Goal: Task Accomplishment & Management: Manage account settings

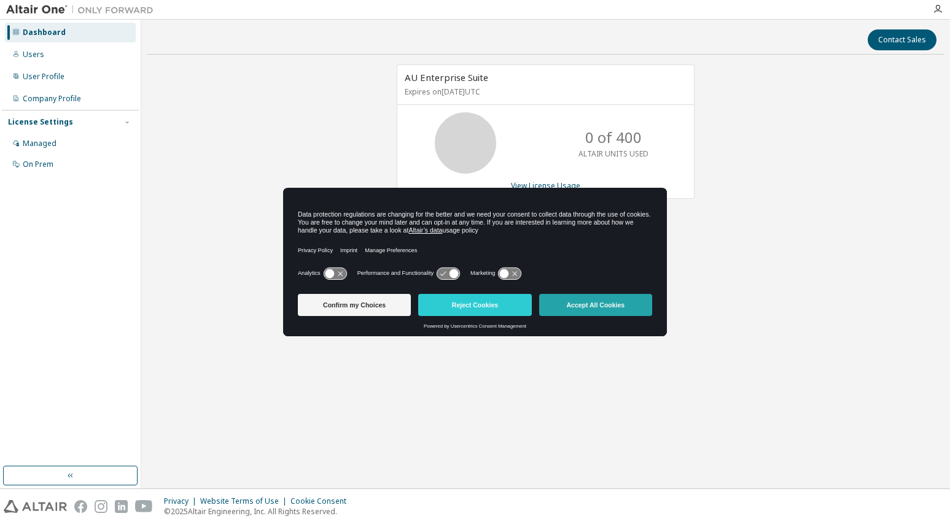
click at [586, 307] on button "Accept All Cookies" at bounding box center [595, 305] width 113 height 22
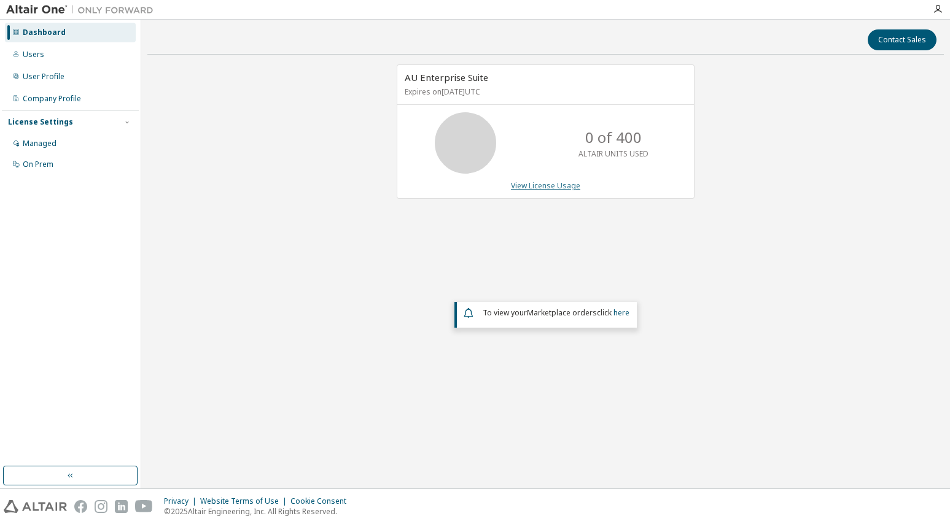
click at [551, 186] on link "View License Usage" at bounding box center [545, 186] width 69 height 10
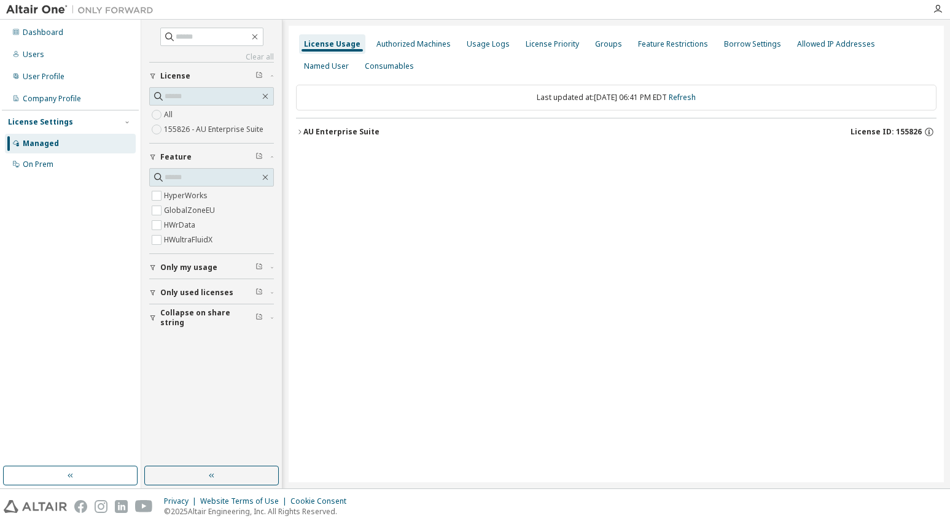
click at [299, 138] on button "AU Enterprise Suite License ID: 155826" at bounding box center [616, 131] width 640 height 27
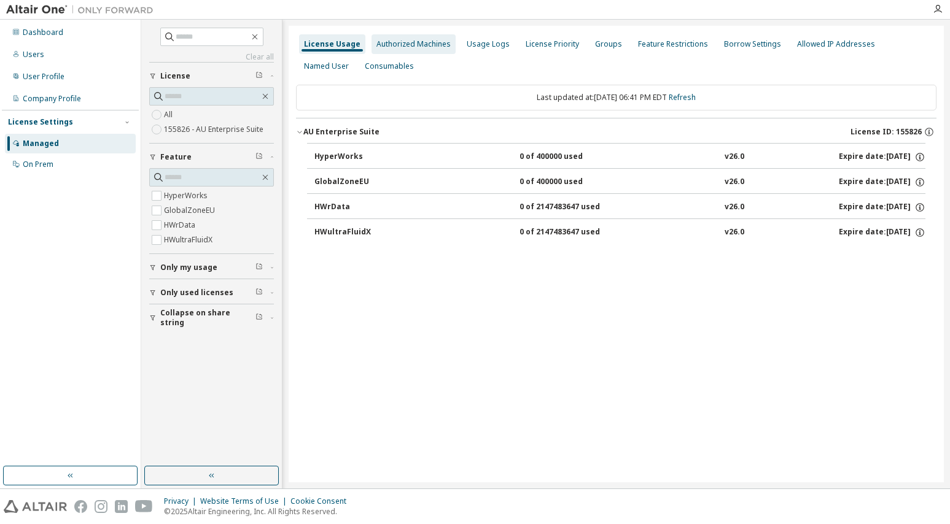
click at [403, 43] on div "Authorized Machines" at bounding box center [413, 44] width 74 height 10
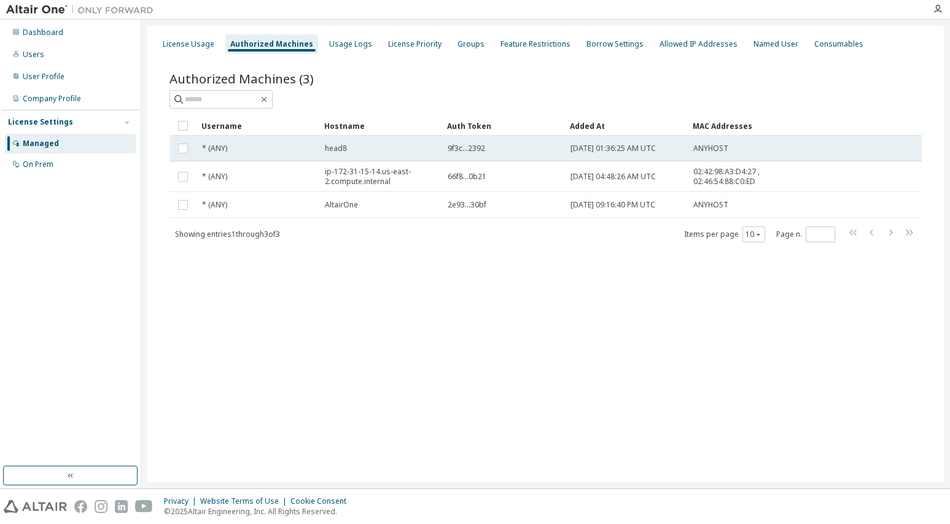
click at [370, 147] on div "head8" at bounding box center [381, 149] width 112 height 10
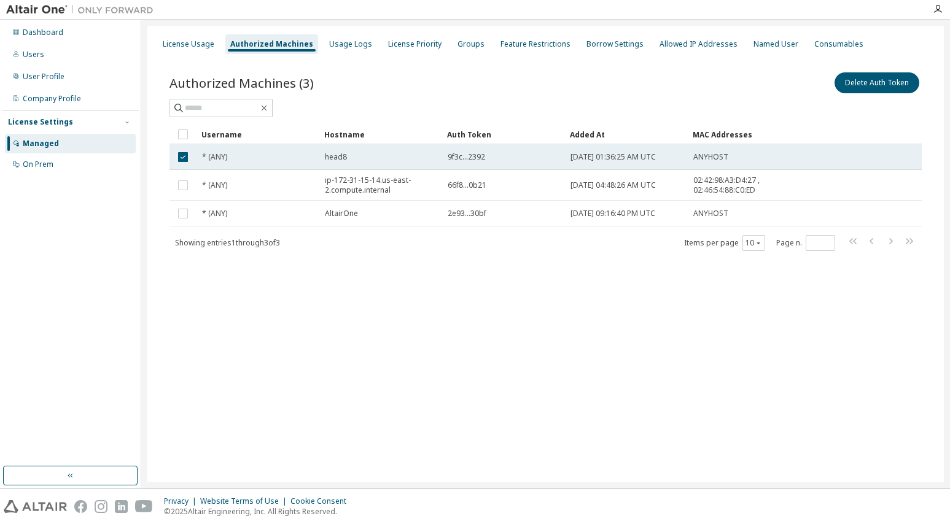
click at [458, 157] on span "9f3c...2392" at bounding box center [466, 157] width 37 height 10
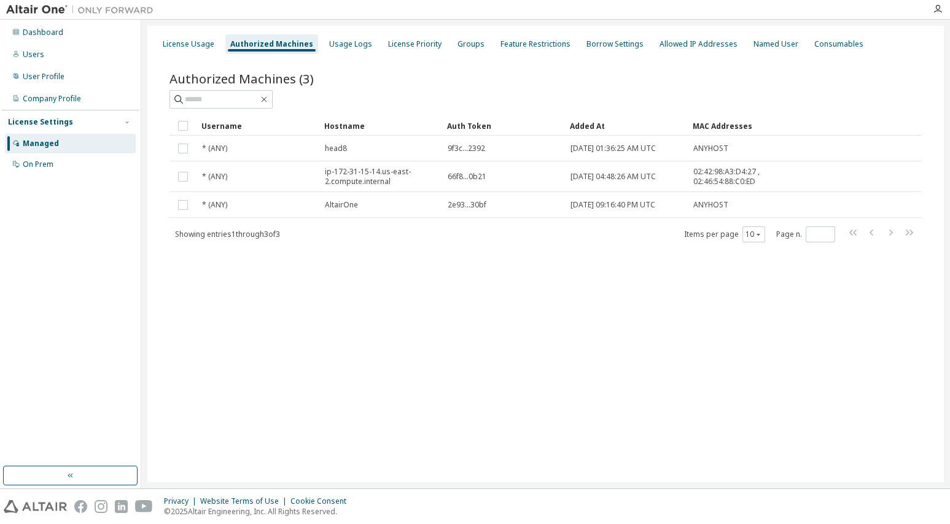
click at [458, 157] on td "9f3c...2392" at bounding box center [503, 149] width 123 height 26
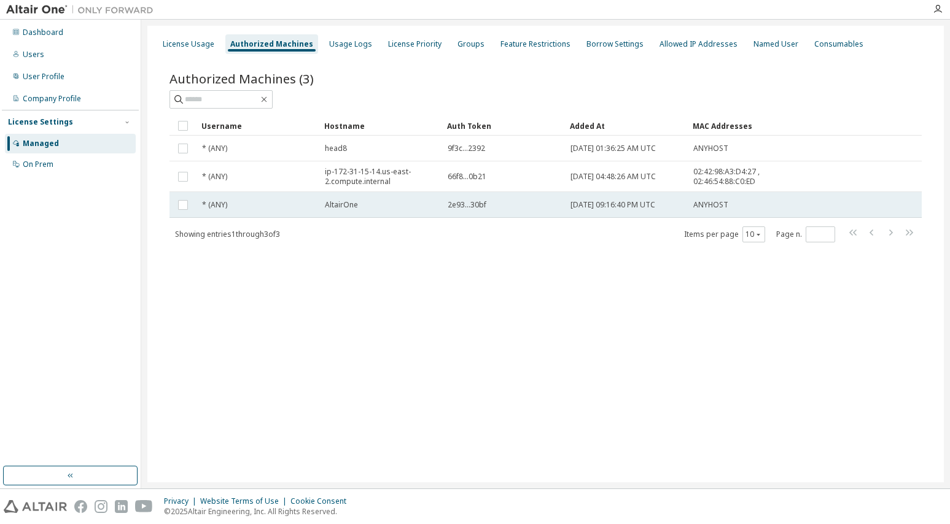
click at [437, 200] on td "AltairOne" at bounding box center [380, 205] width 123 height 26
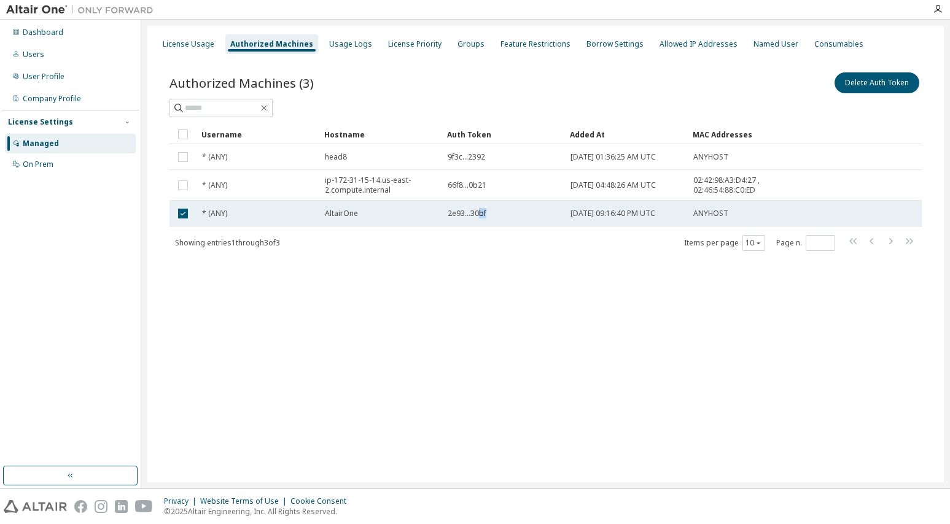
drag, startPoint x: 477, startPoint y: 212, endPoint x: 505, endPoint y: 211, distance: 28.3
click at [505, 211] on div "2e93...30bf" at bounding box center [504, 214] width 112 height 10
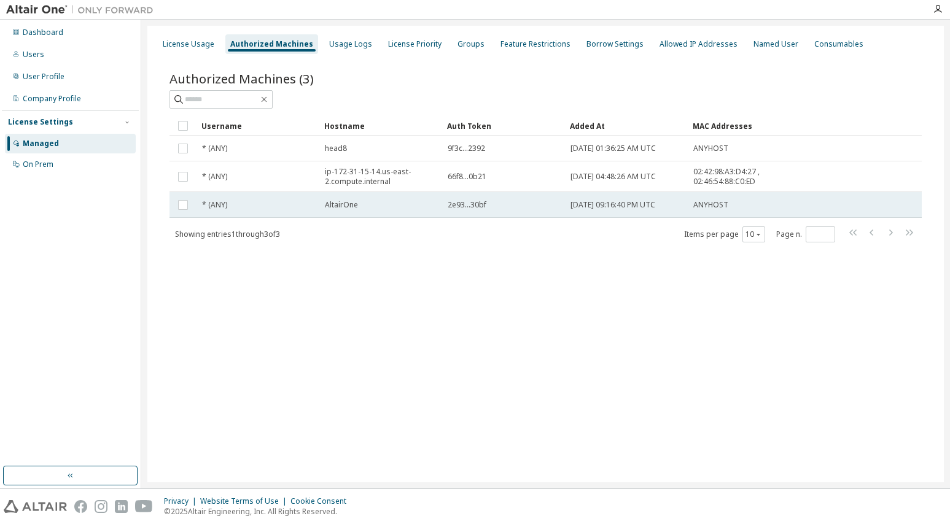
click at [475, 206] on span "2e93...30bf" at bounding box center [467, 205] width 39 height 10
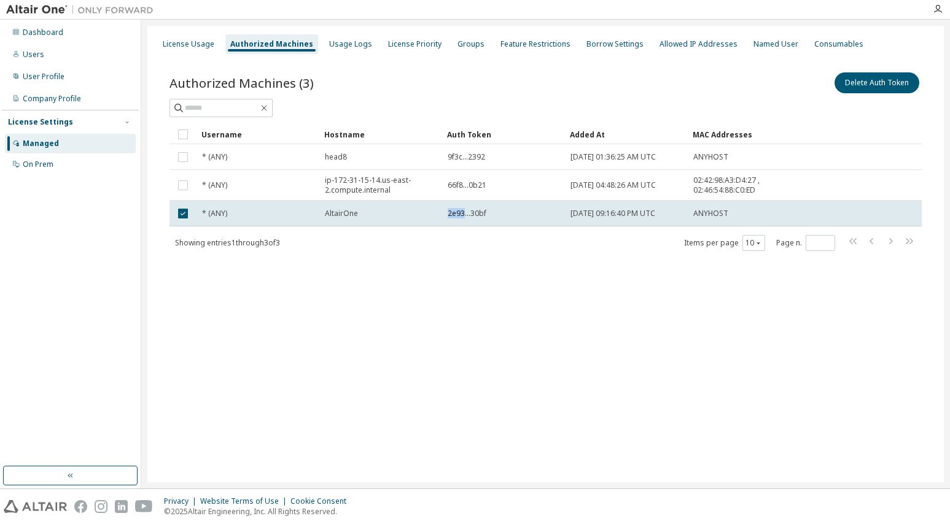
click at [475, 206] on td "2e93...30bf" at bounding box center [503, 214] width 123 height 26
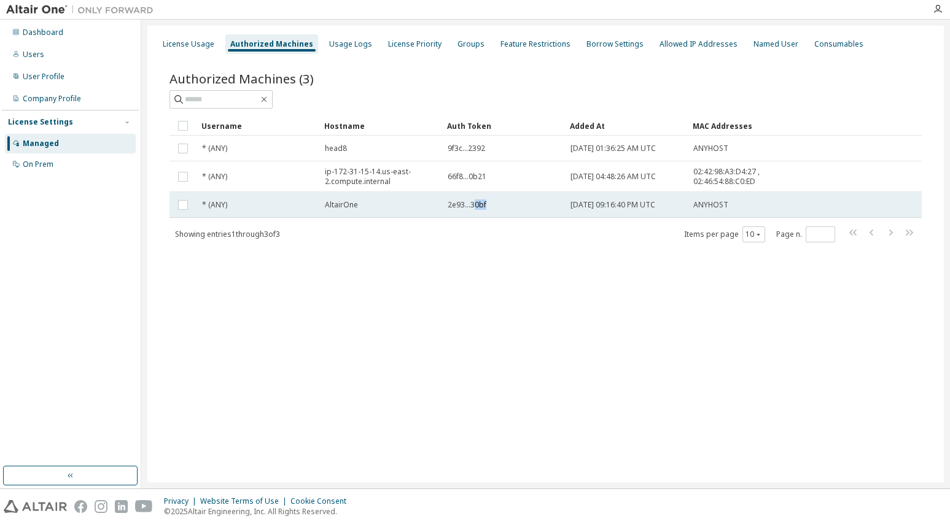
drag, startPoint x: 473, startPoint y: 205, endPoint x: 488, endPoint y: 205, distance: 15.3
click at [488, 205] on div "2e93...30bf" at bounding box center [504, 205] width 112 height 10
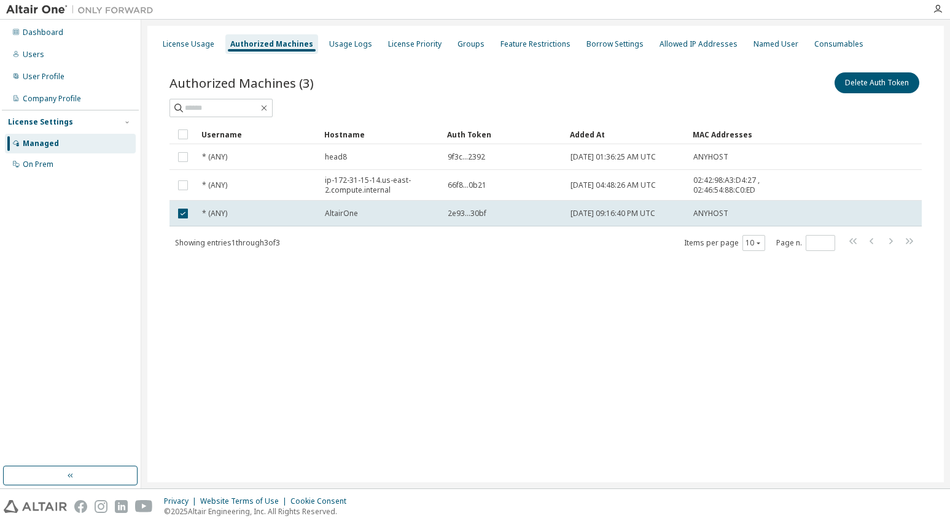
copy span "0bf"
click at [475, 214] on span "2e93...30bf" at bounding box center [467, 214] width 39 height 10
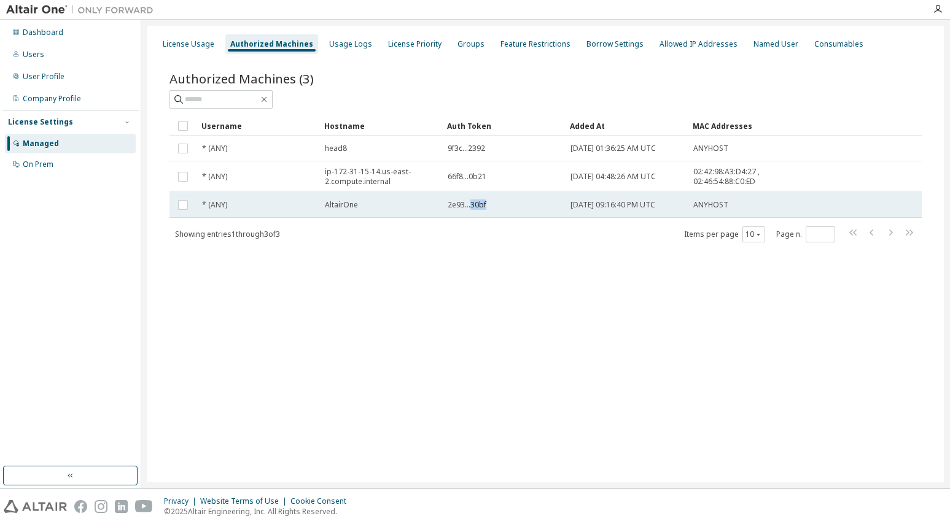
drag, startPoint x: 470, startPoint y: 206, endPoint x: 486, endPoint y: 206, distance: 16.0
click at [486, 206] on div "2e93...30bf" at bounding box center [504, 205] width 112 height 10
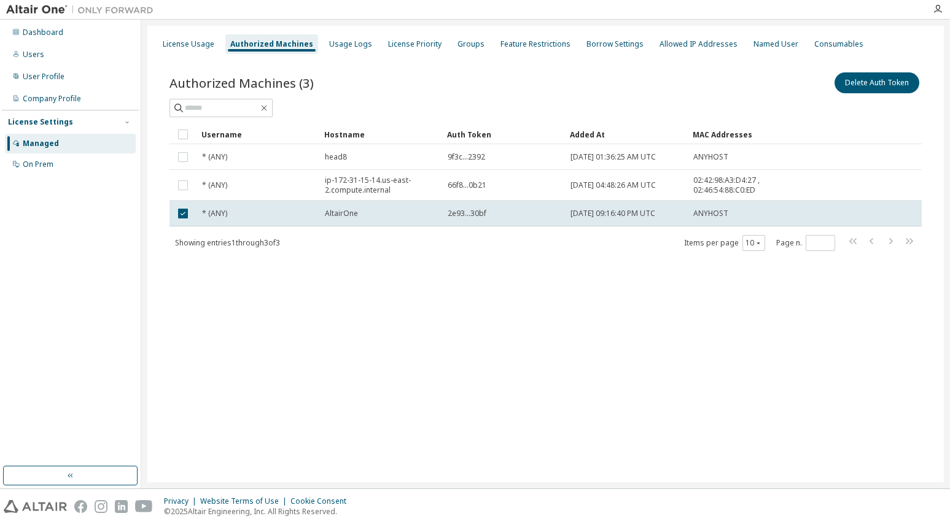
copy span "30bf"
